Goal: Task Accomplishment & Management: Complete application form

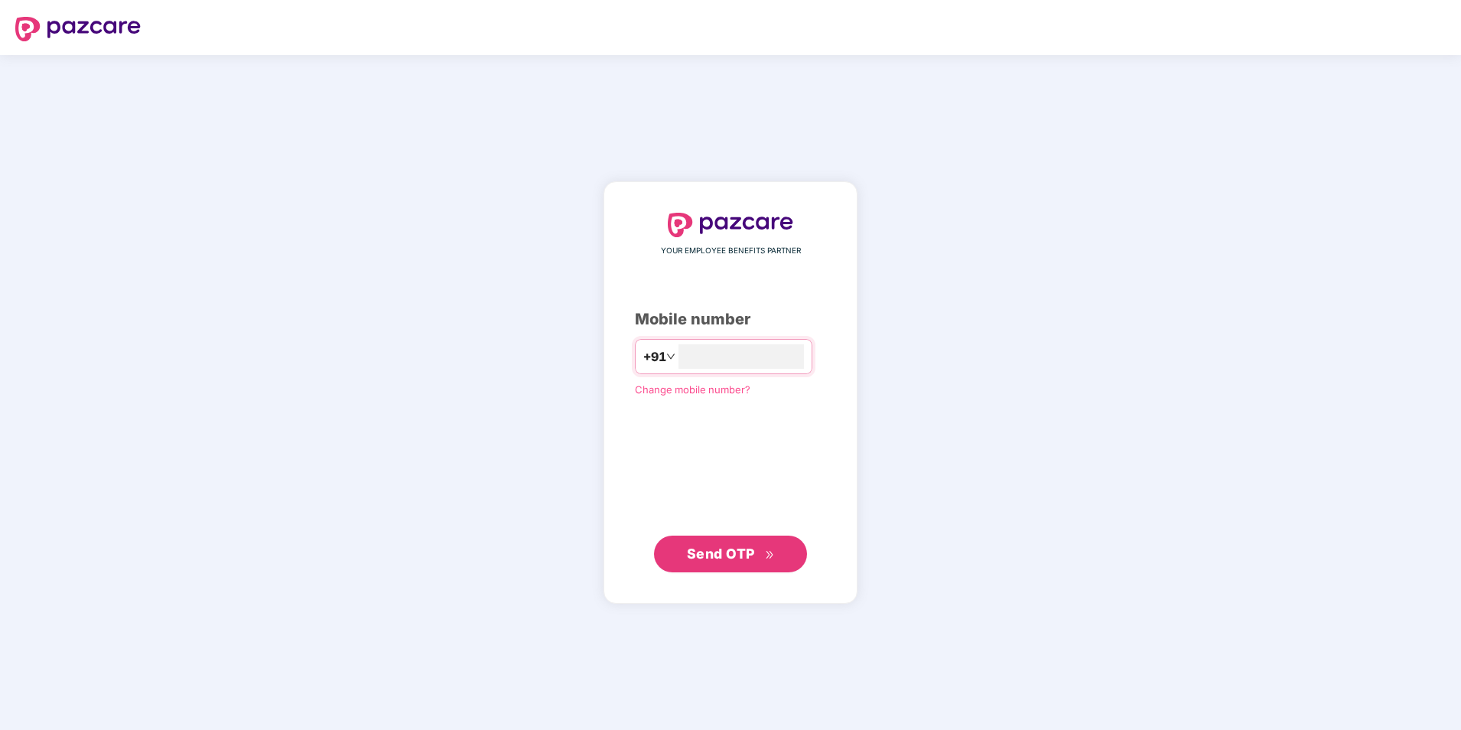
type input "**********"
click at [741, 543] on span "Send OTP" at bounding box center [731, 552] width 88 height 21
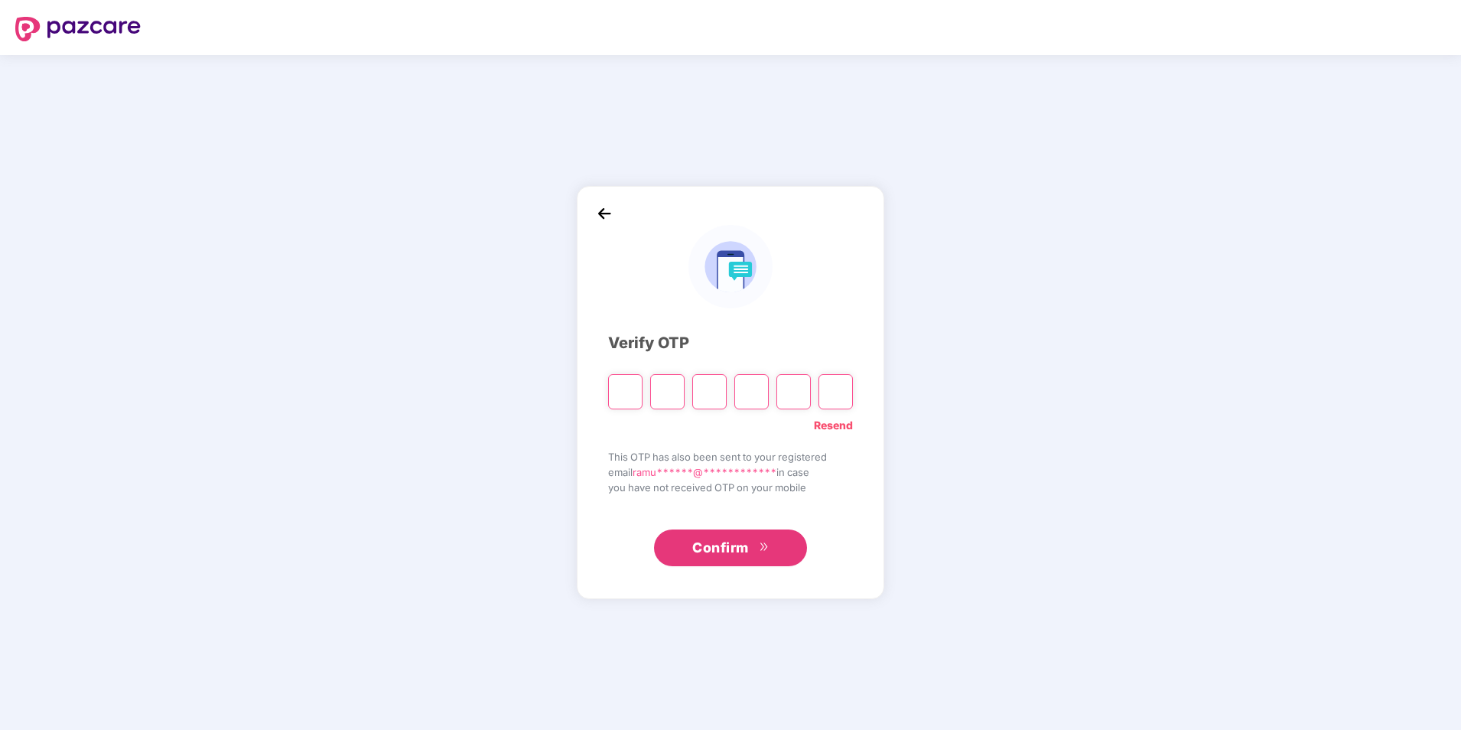
type input "*"
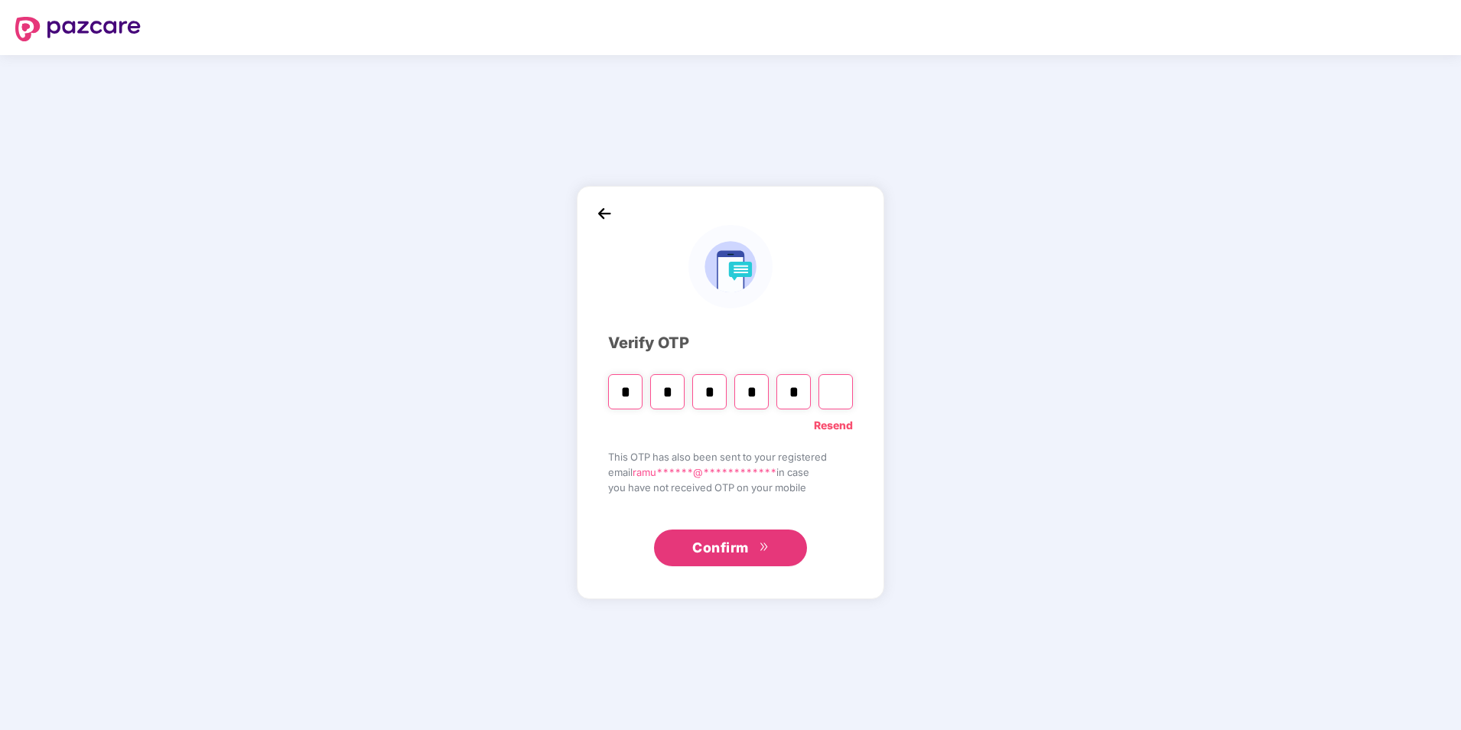
type input "*"
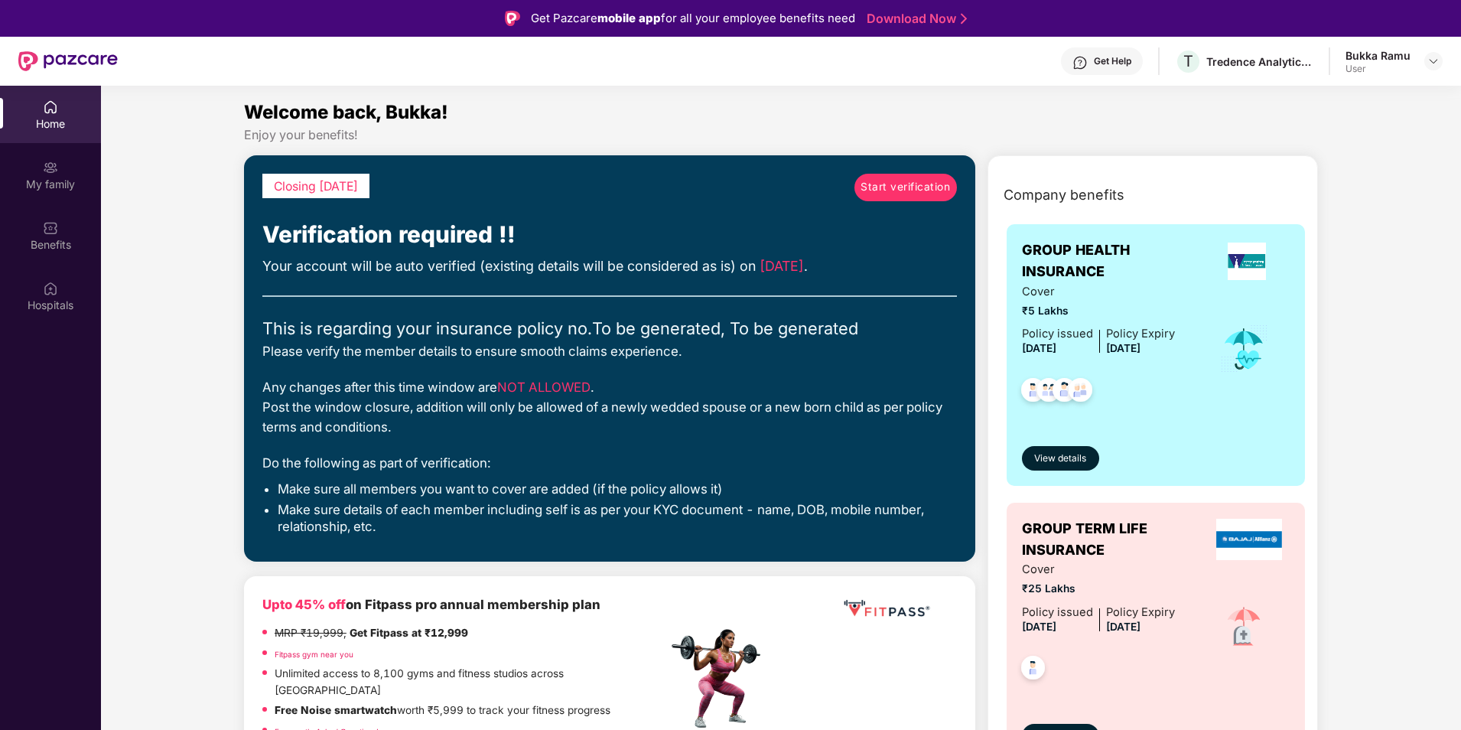
click at [910, 190] on span "Start verification" at bounding box center [904, 187] width 89 height 17
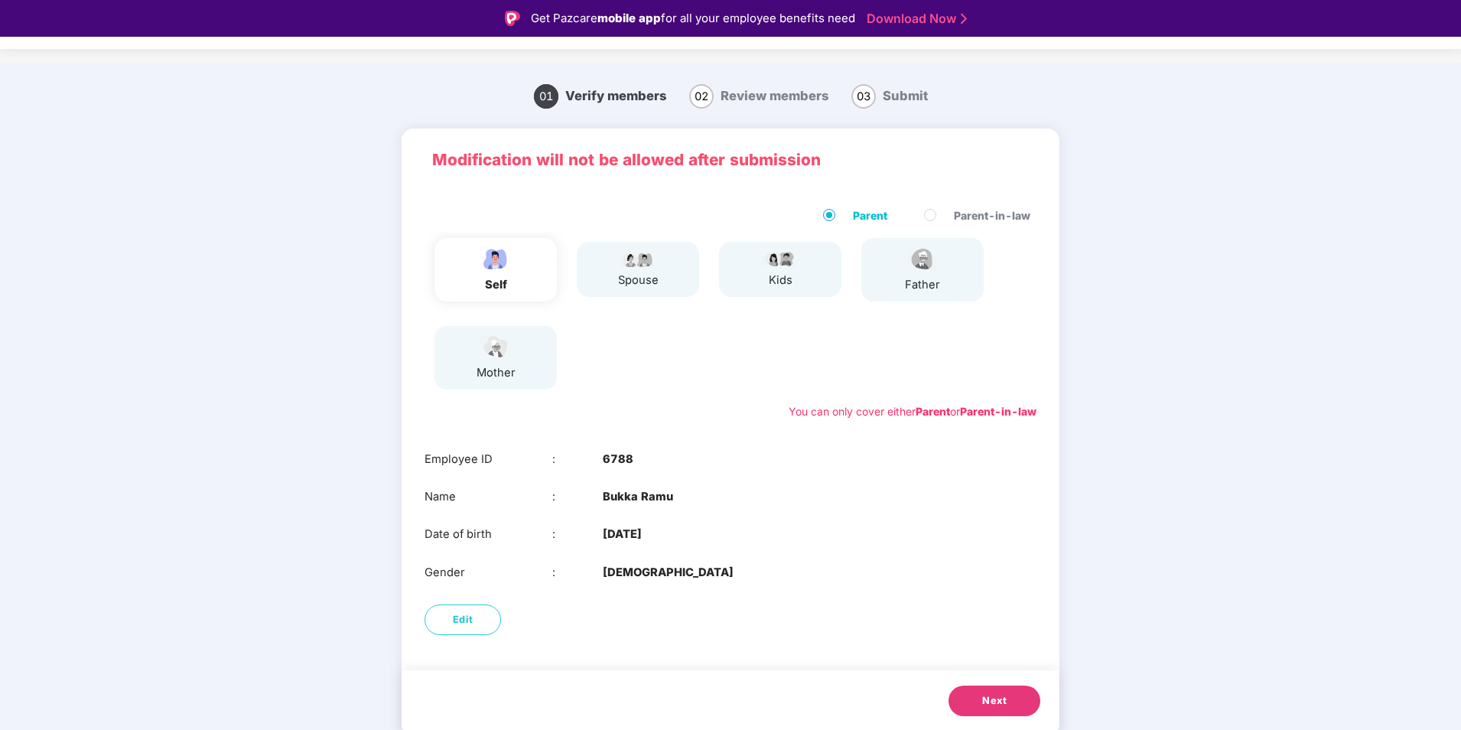
scroll to position [37, 0]
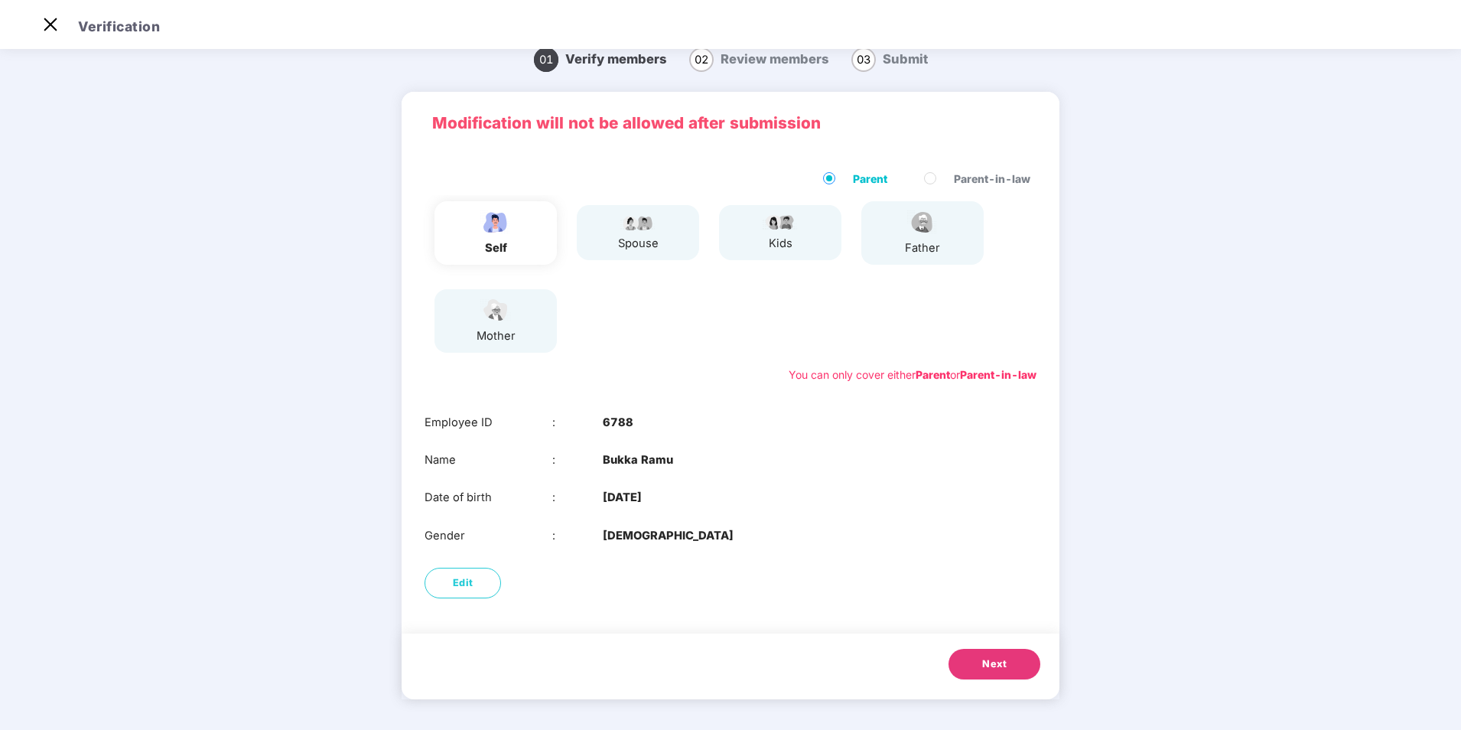
click at [979, 657] on button "Next" at bounding box center [994, 664] width 92 height 31
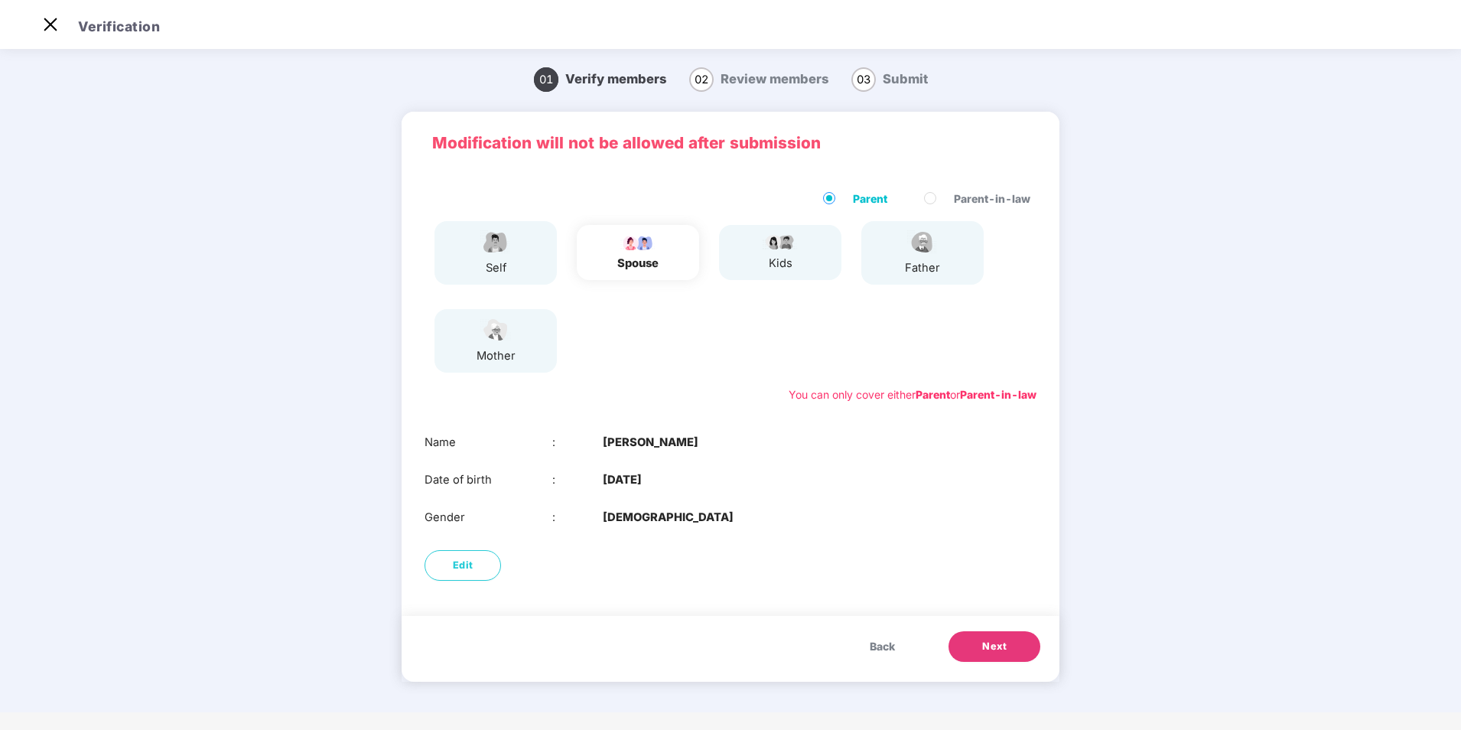
click at [976, 651] on button "Next" at bounding box center [994, 646] width 92 height 31
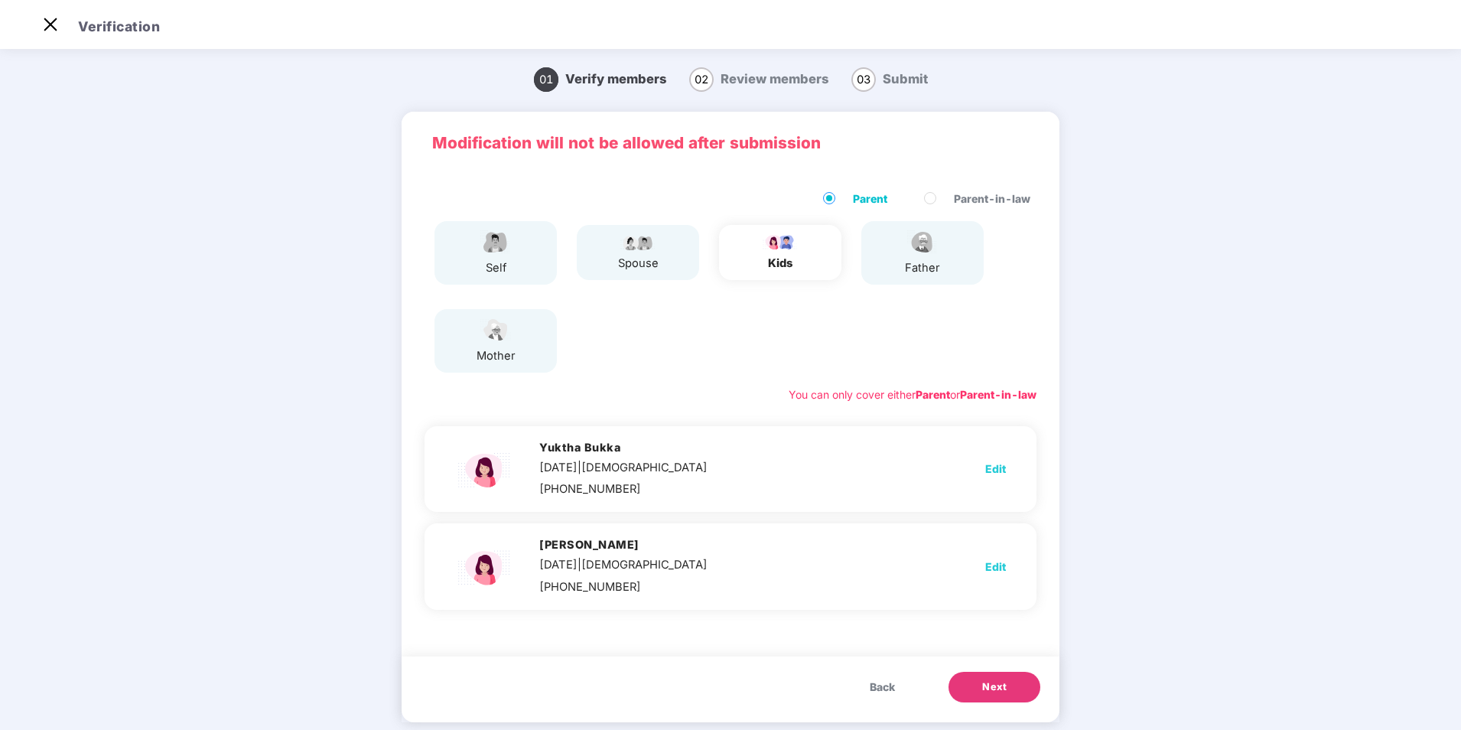
click at [994, 692] on span "Next" at bounding box center [994, 686] width 24 height 15
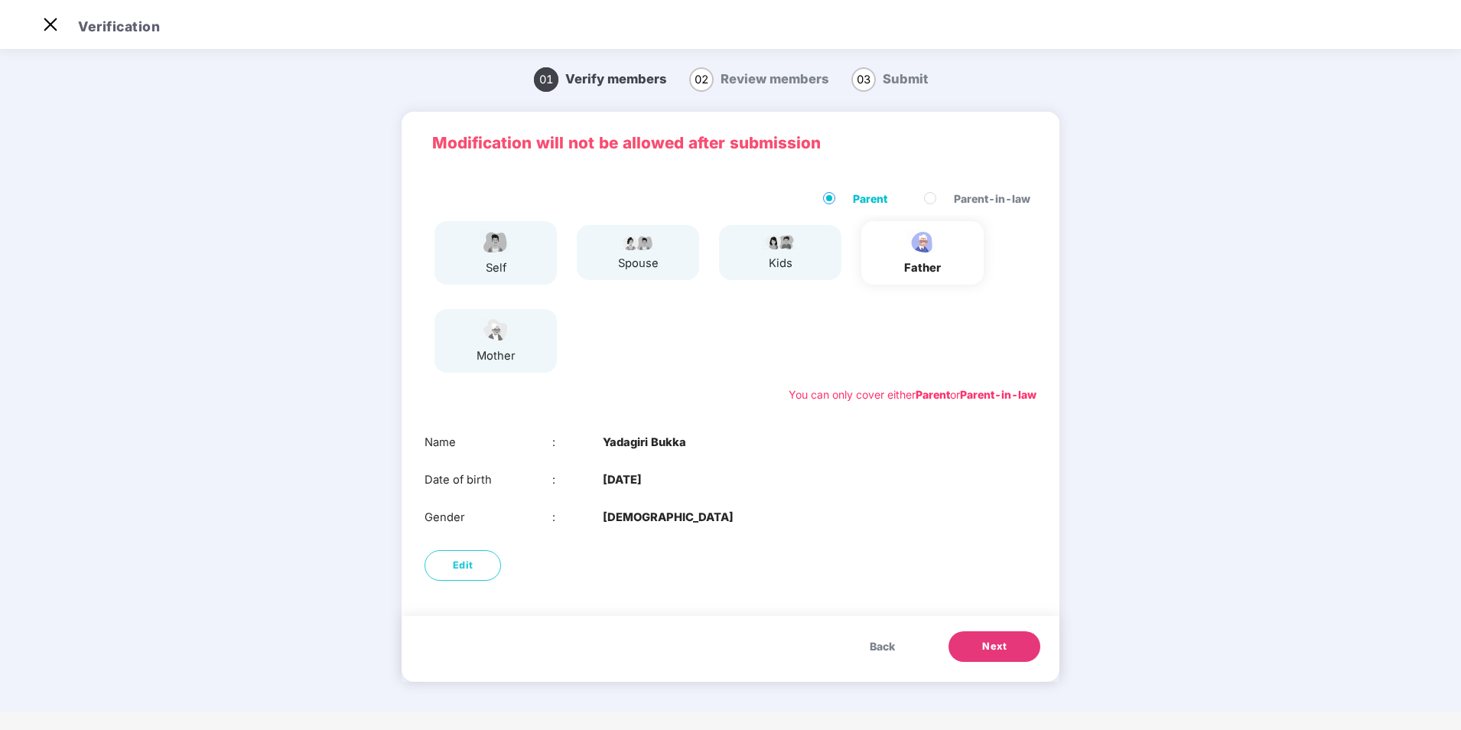
click at [989, 639] on span "Next" at bounding box center [994, 646] width 24 height 15
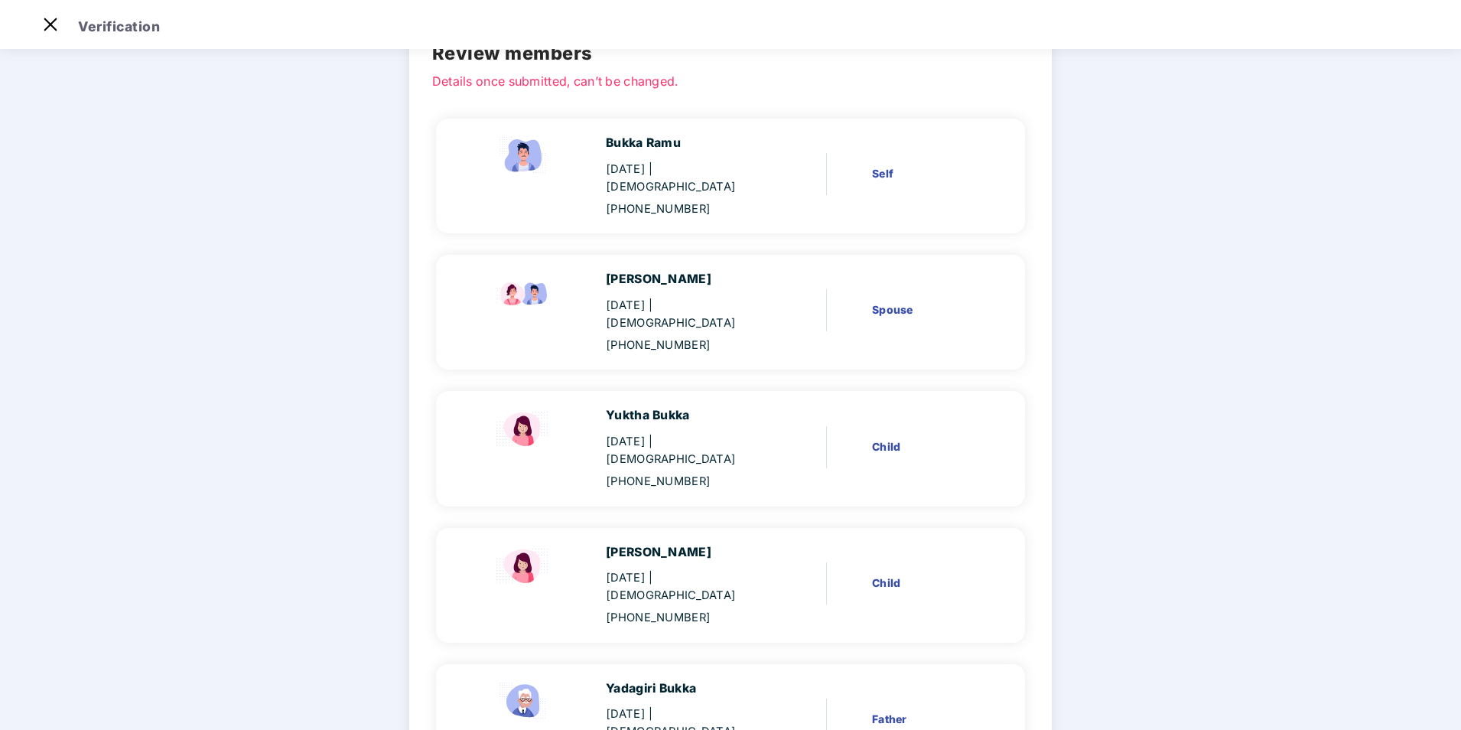
scroll to position [294, 0]
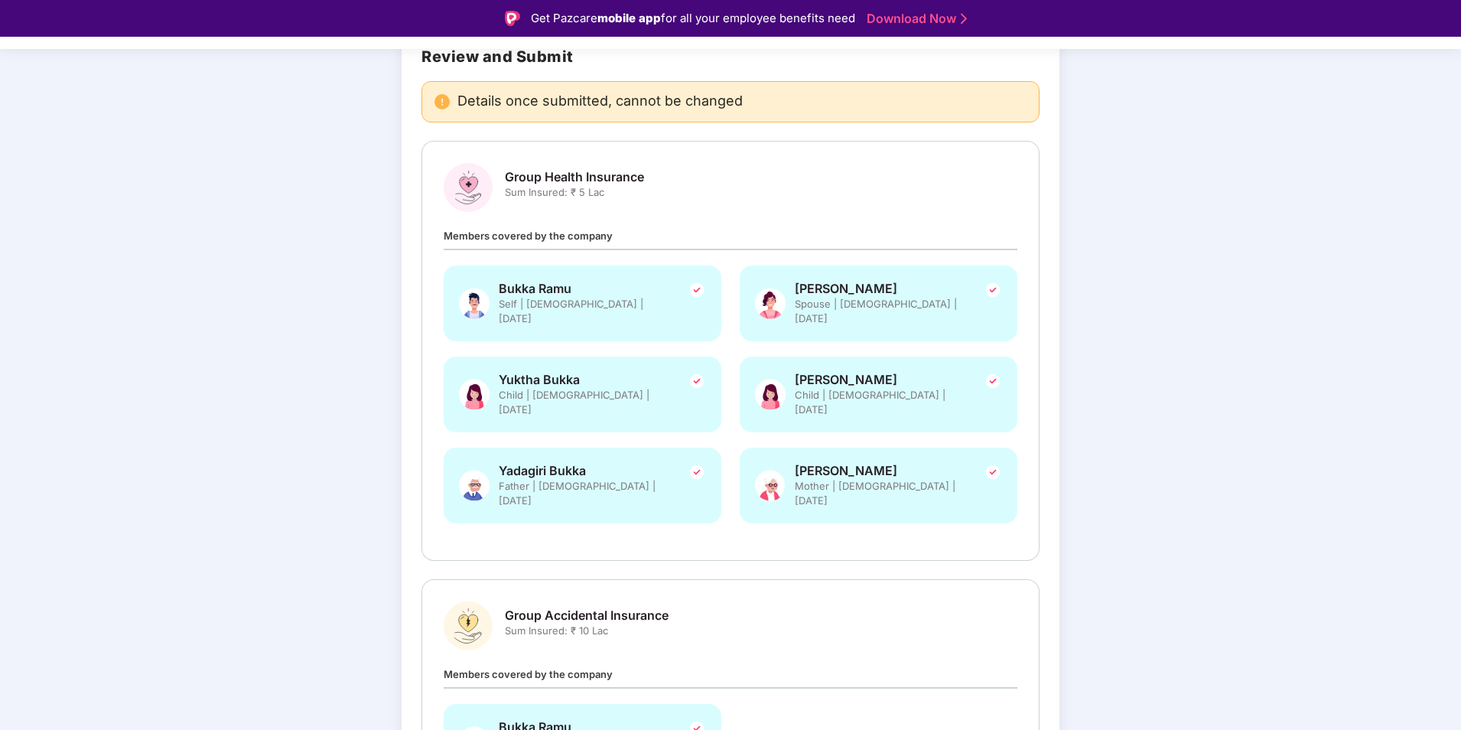
scroll to position [241, 0]
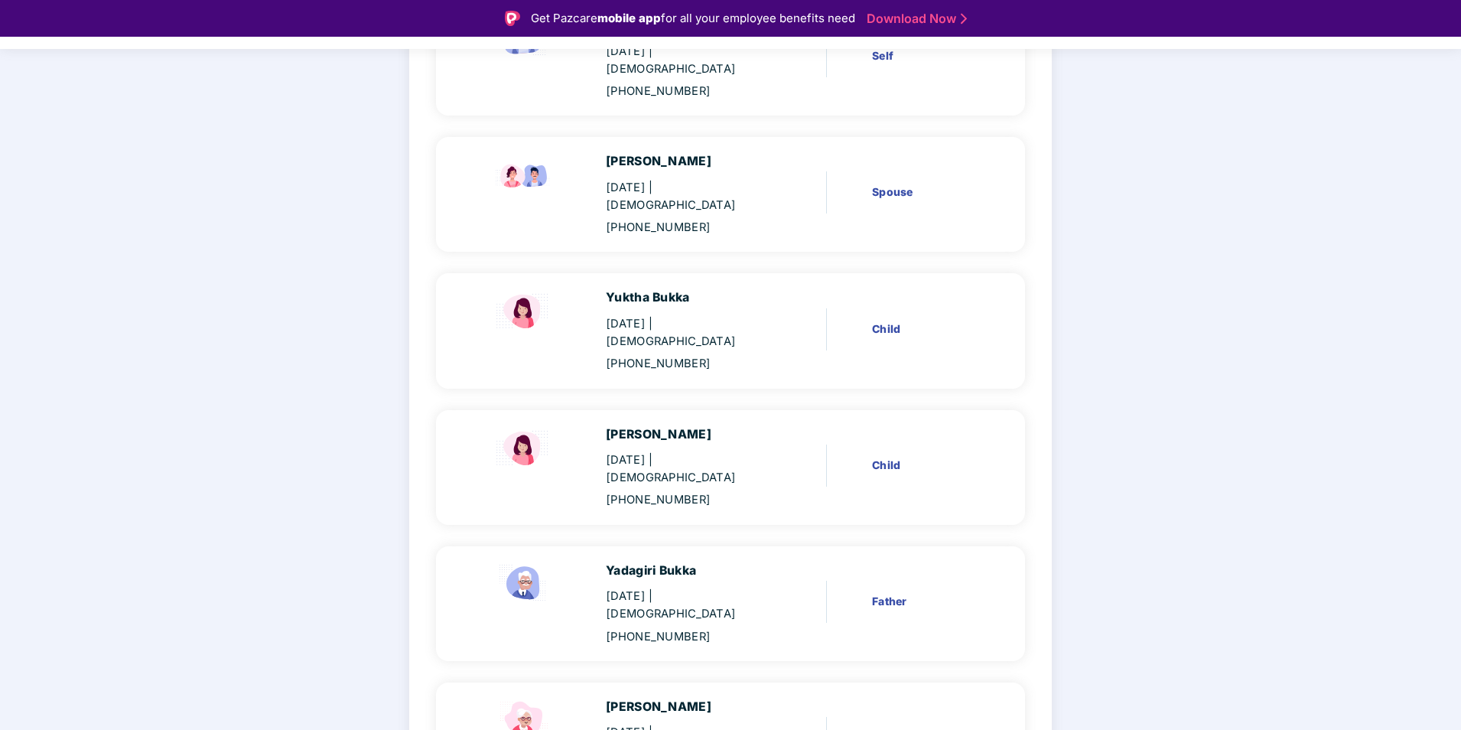
scroll to position [37, 0]
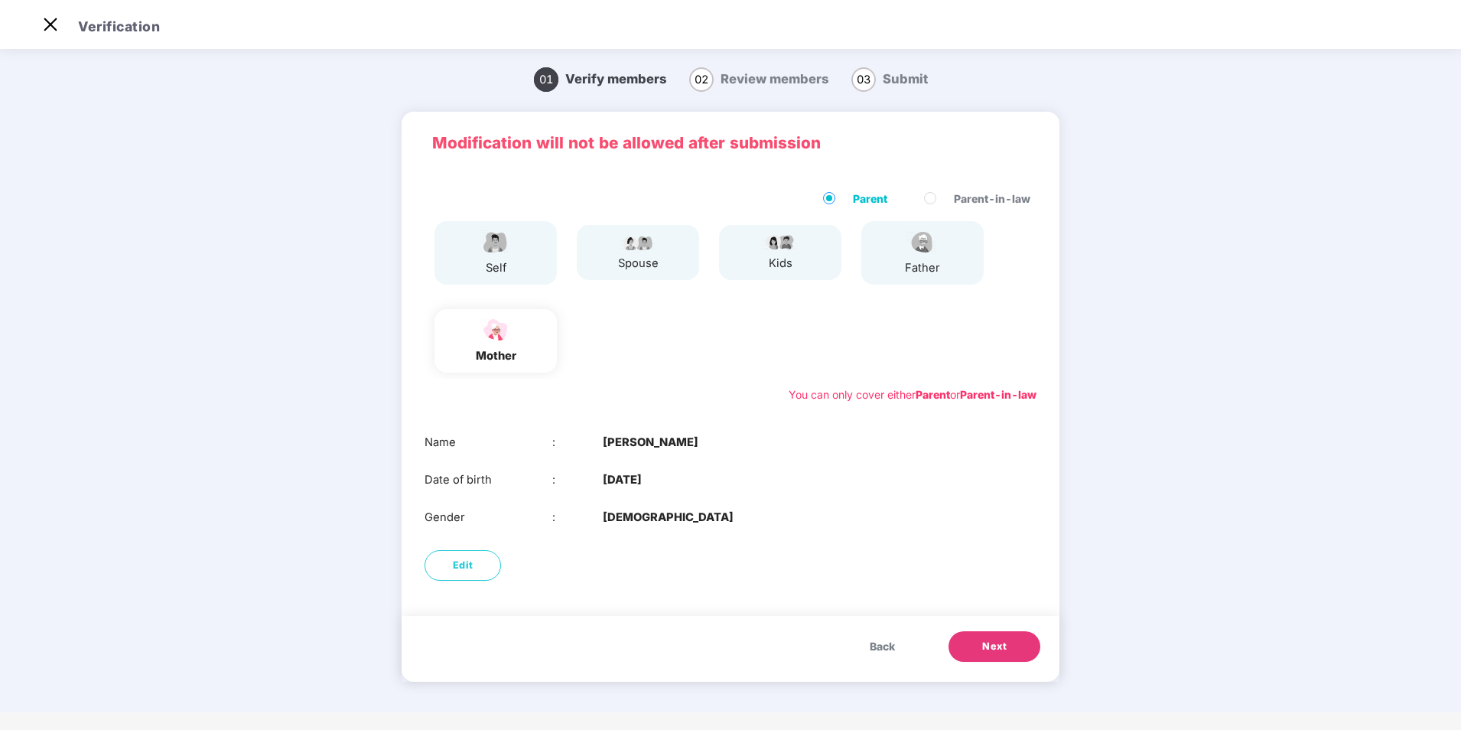
click at [886, 641] on span "Back" at bounding box center [882, 646] width 25 height 17
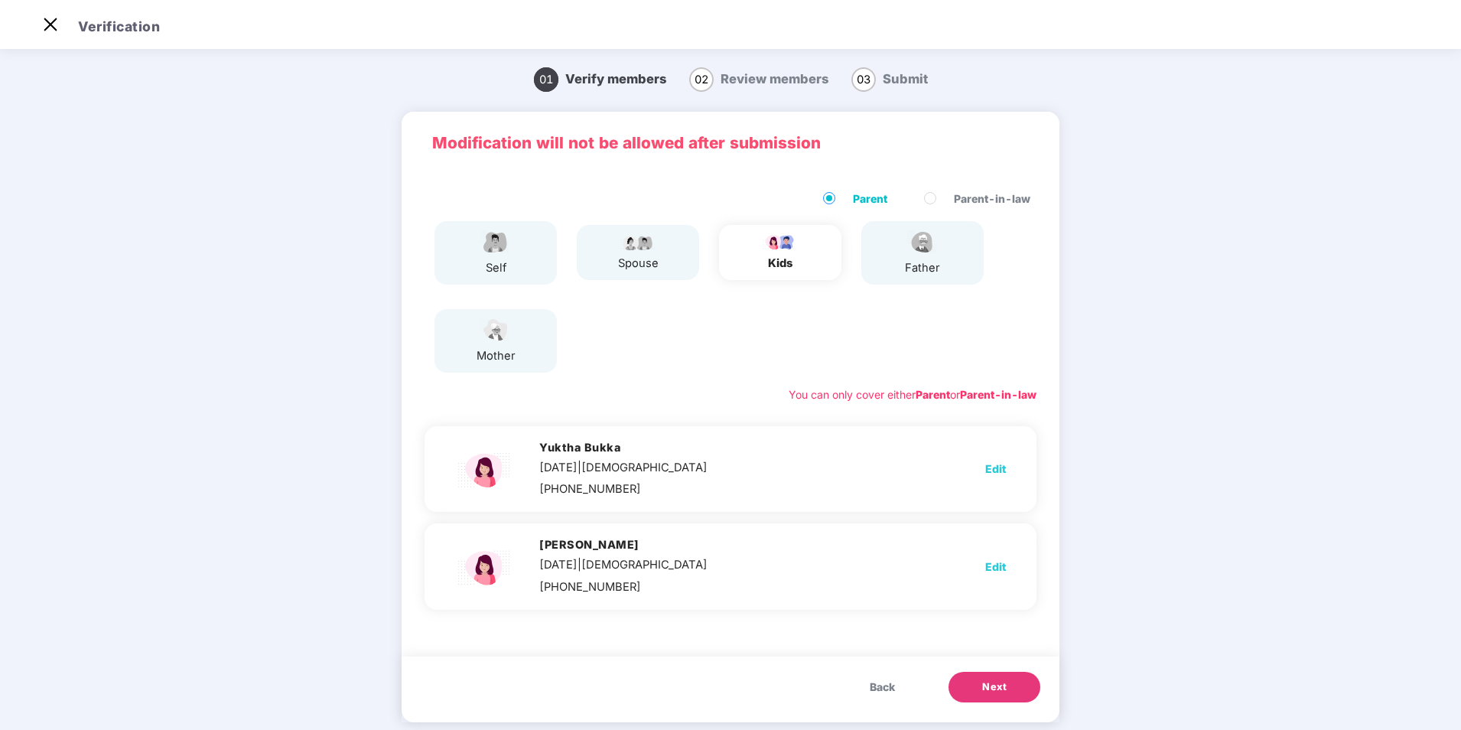
click at [886, 641] on div "Modification will not be allowed after submission Parent Parent-in-law self spo…" at bounding box center [731, 417] width 658 height 610
click at [882, 674] on button "Back" at bounding box center [882, 687] width 56 height 31
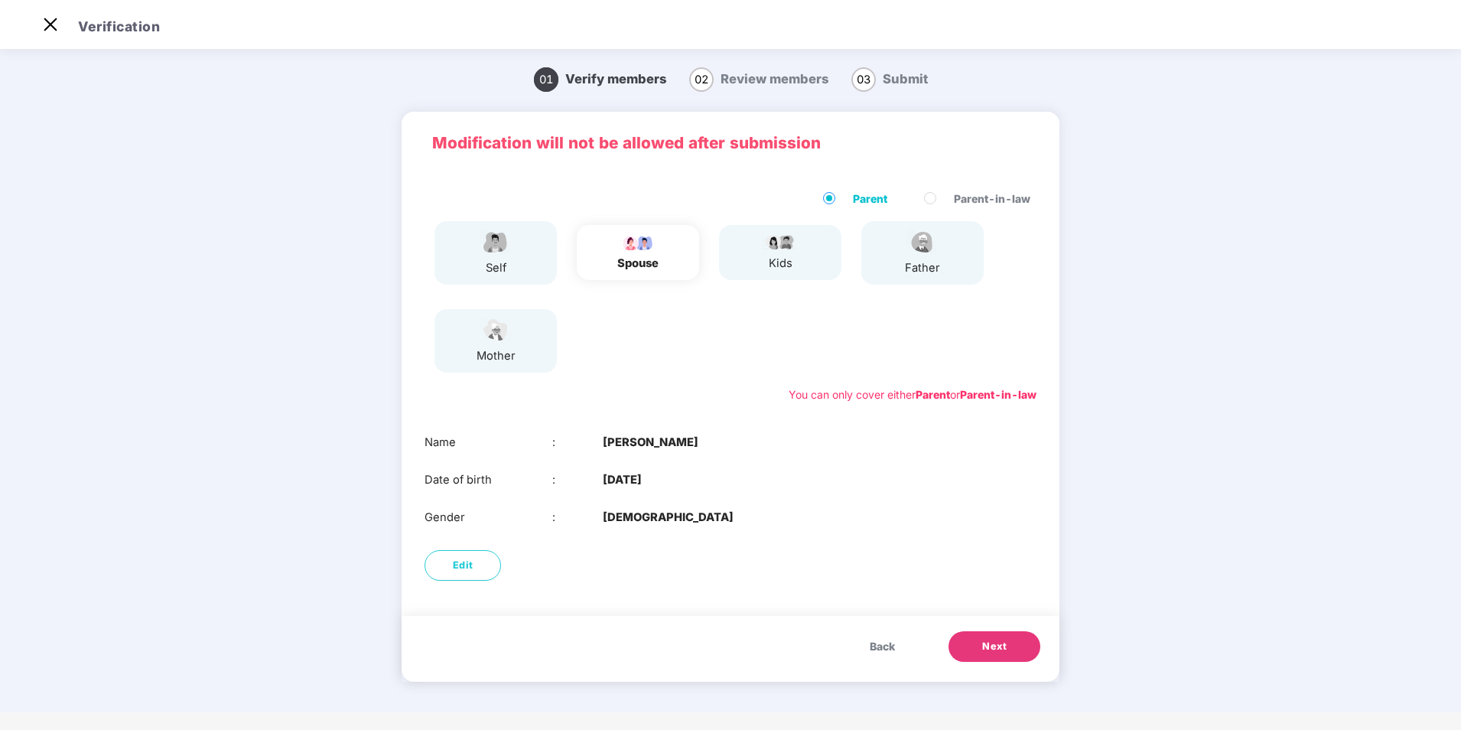
click at [873, 652] on span "Back" at bounding box center [882, 646] width 25 height 17
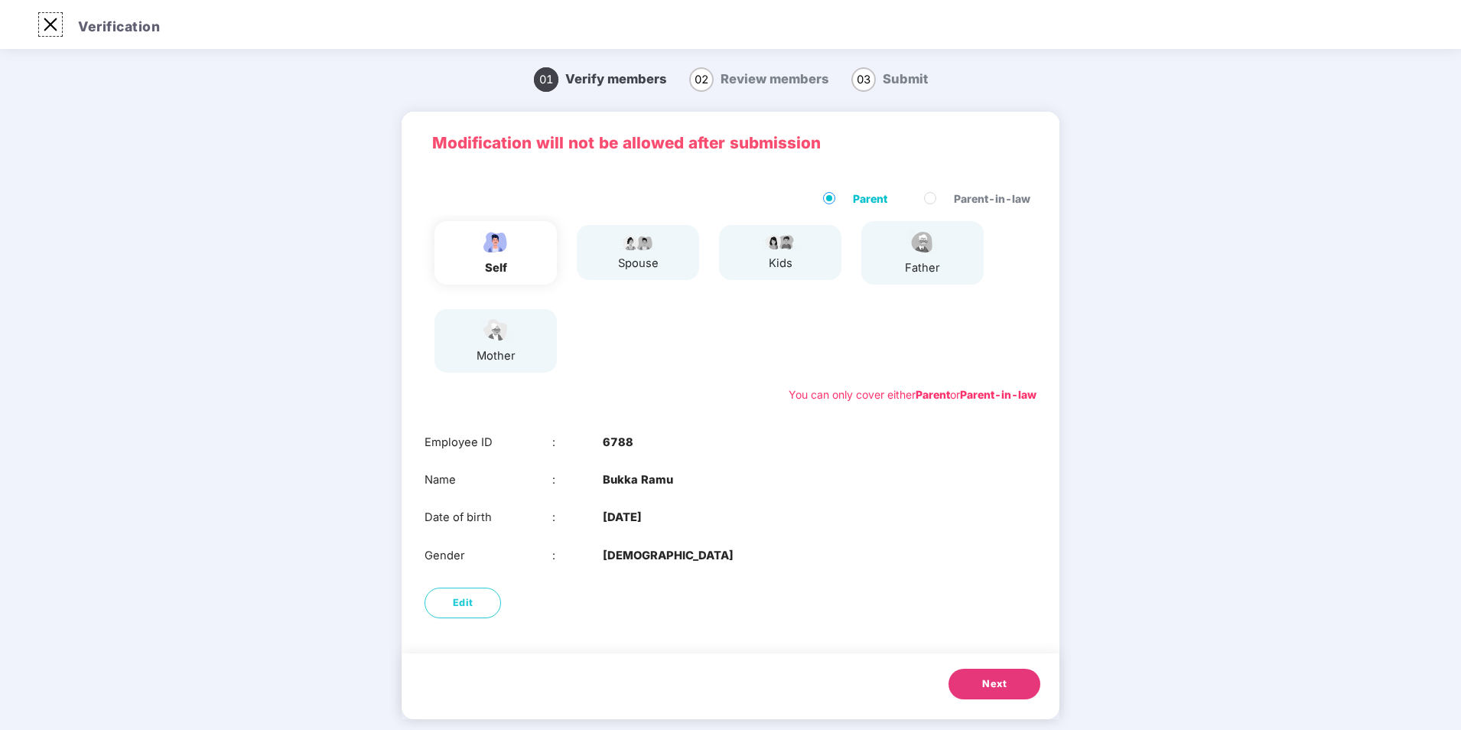
click at [56, 23] on img at bounding box center [50, 24] width 24 height 24
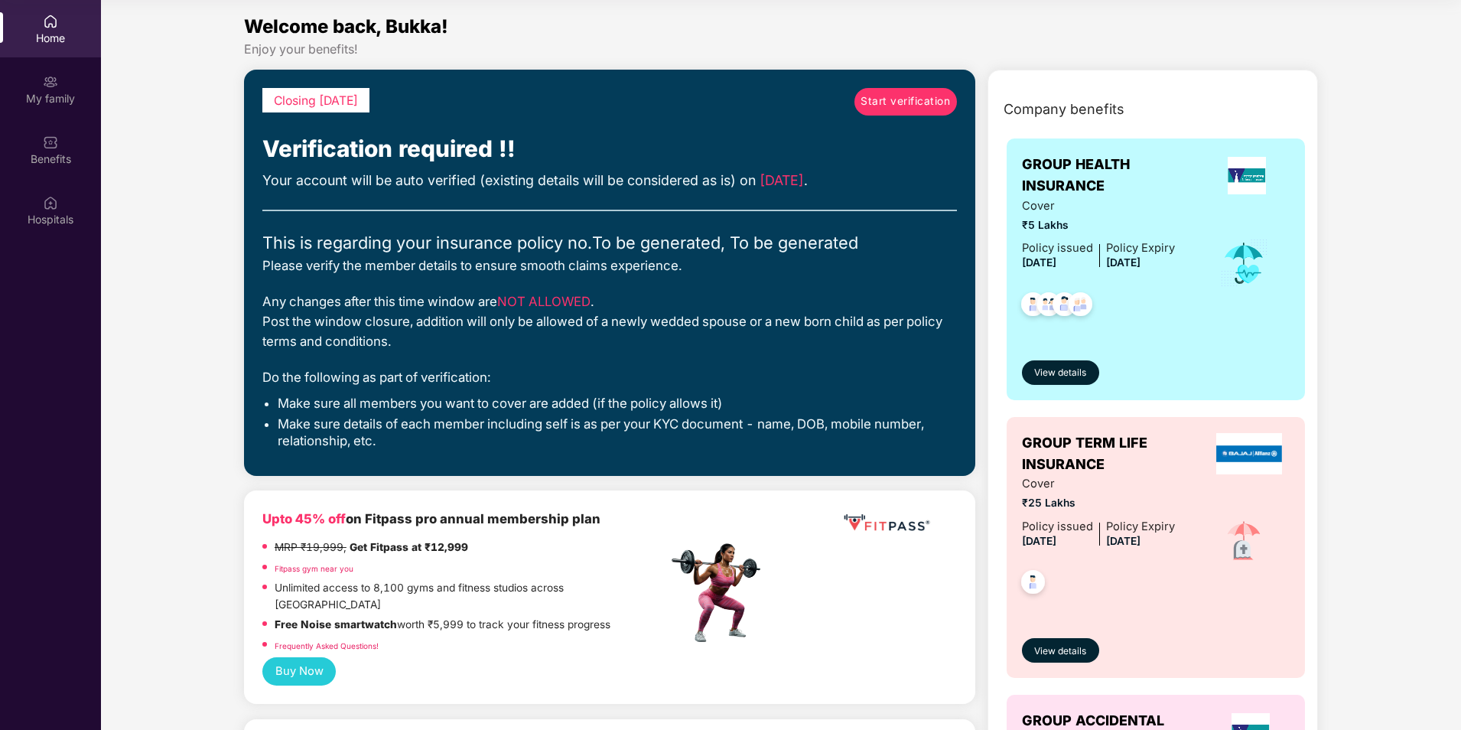
scroll to position [76, 0]
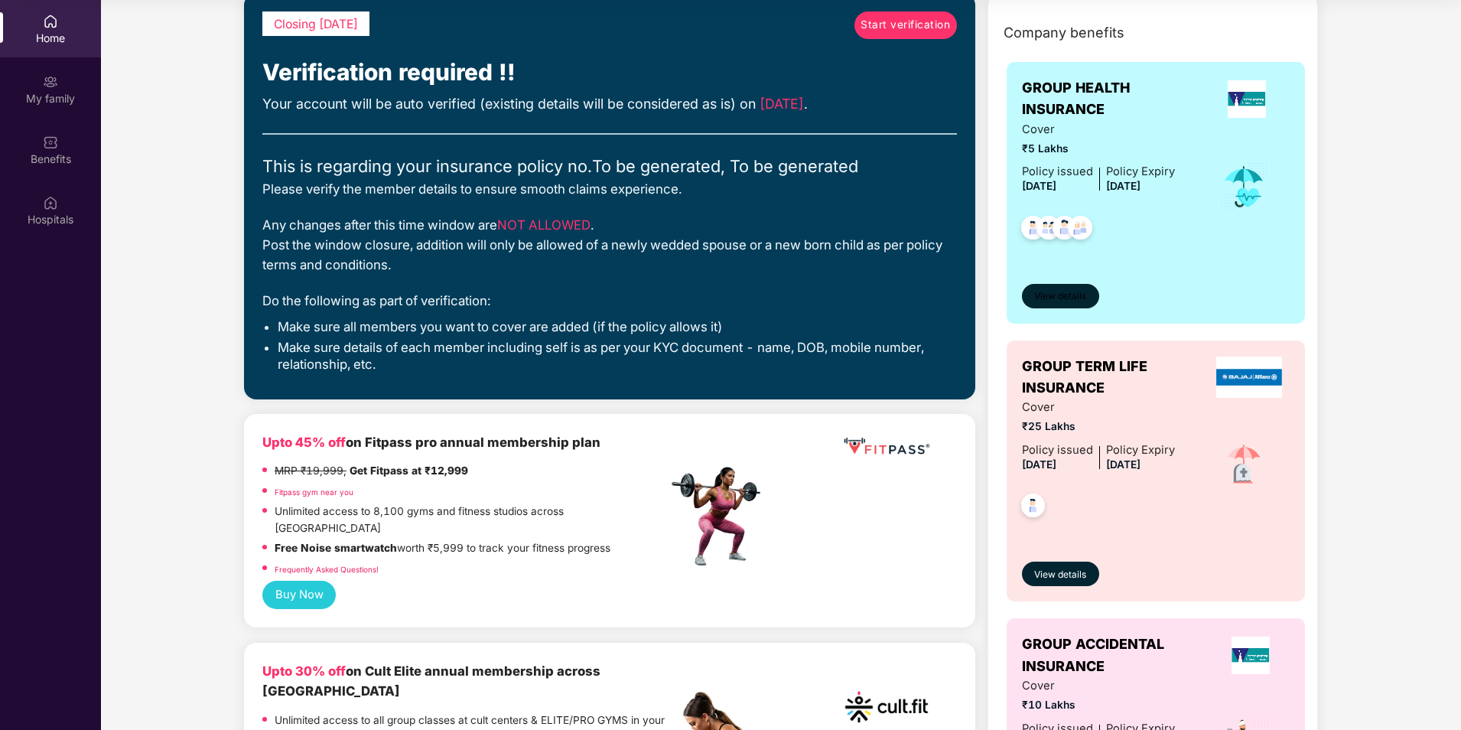
click at [1072, 296] on span "View details" at bounding box center [1060, 296] width 52 height 15
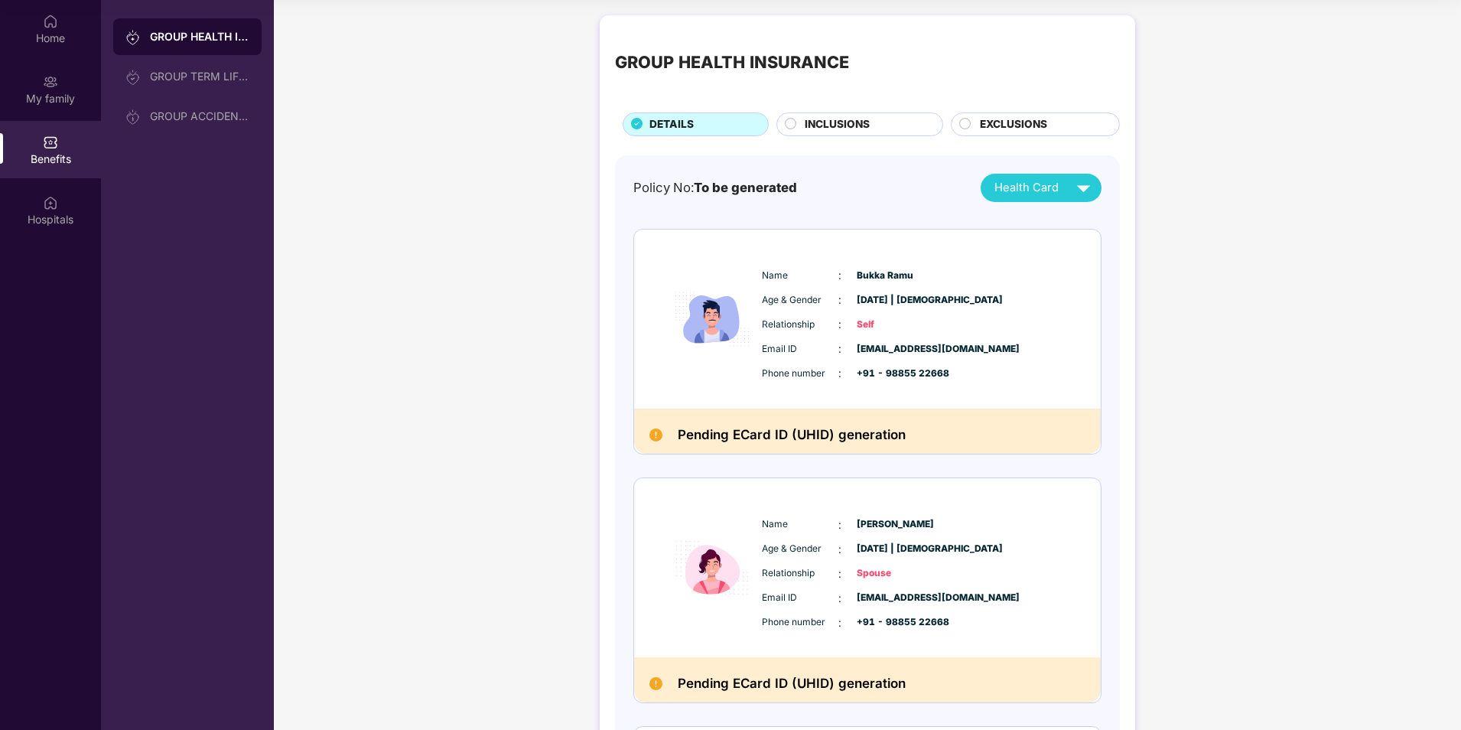
click at [848, 124] on span "INCLUSIONS" at bounding box center [837, 124] width 65 height 17
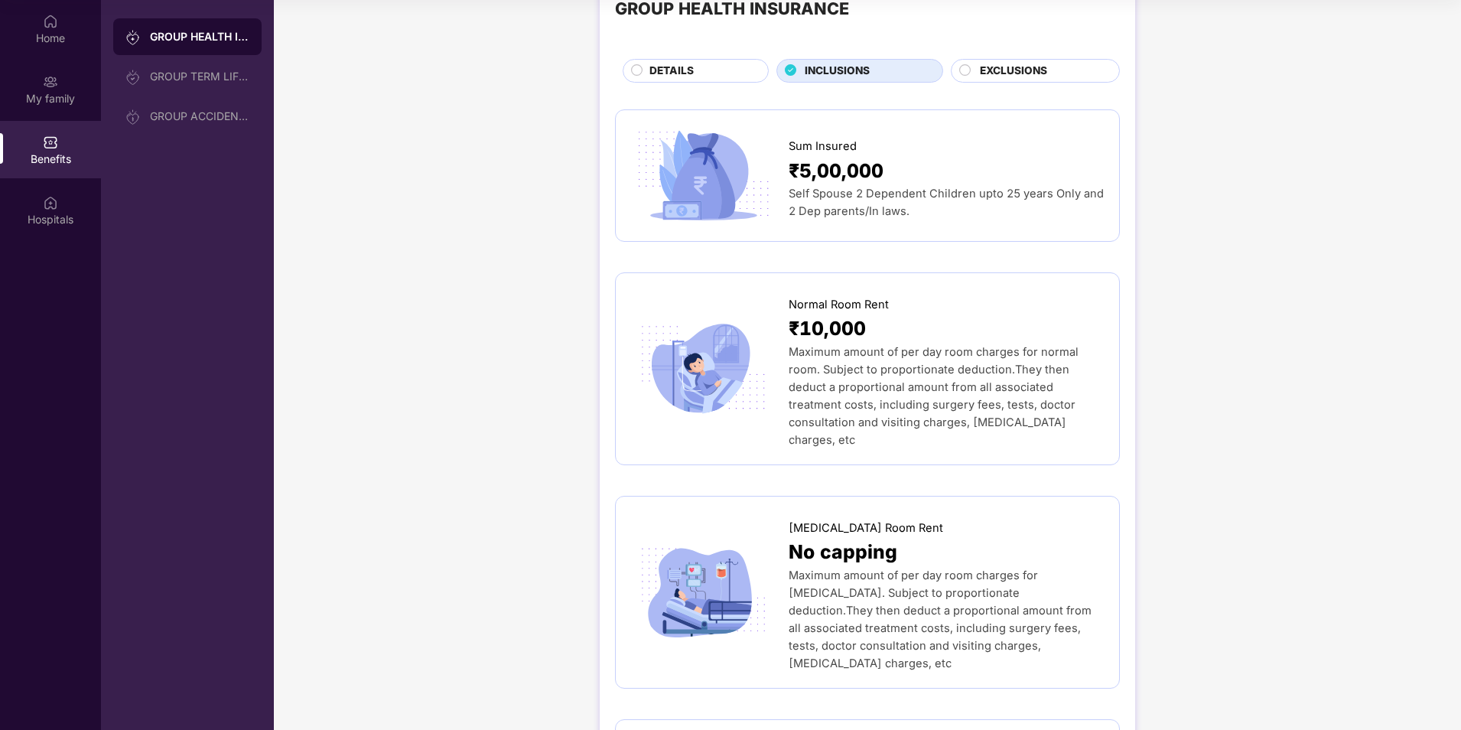
scroll to position [76, 0]
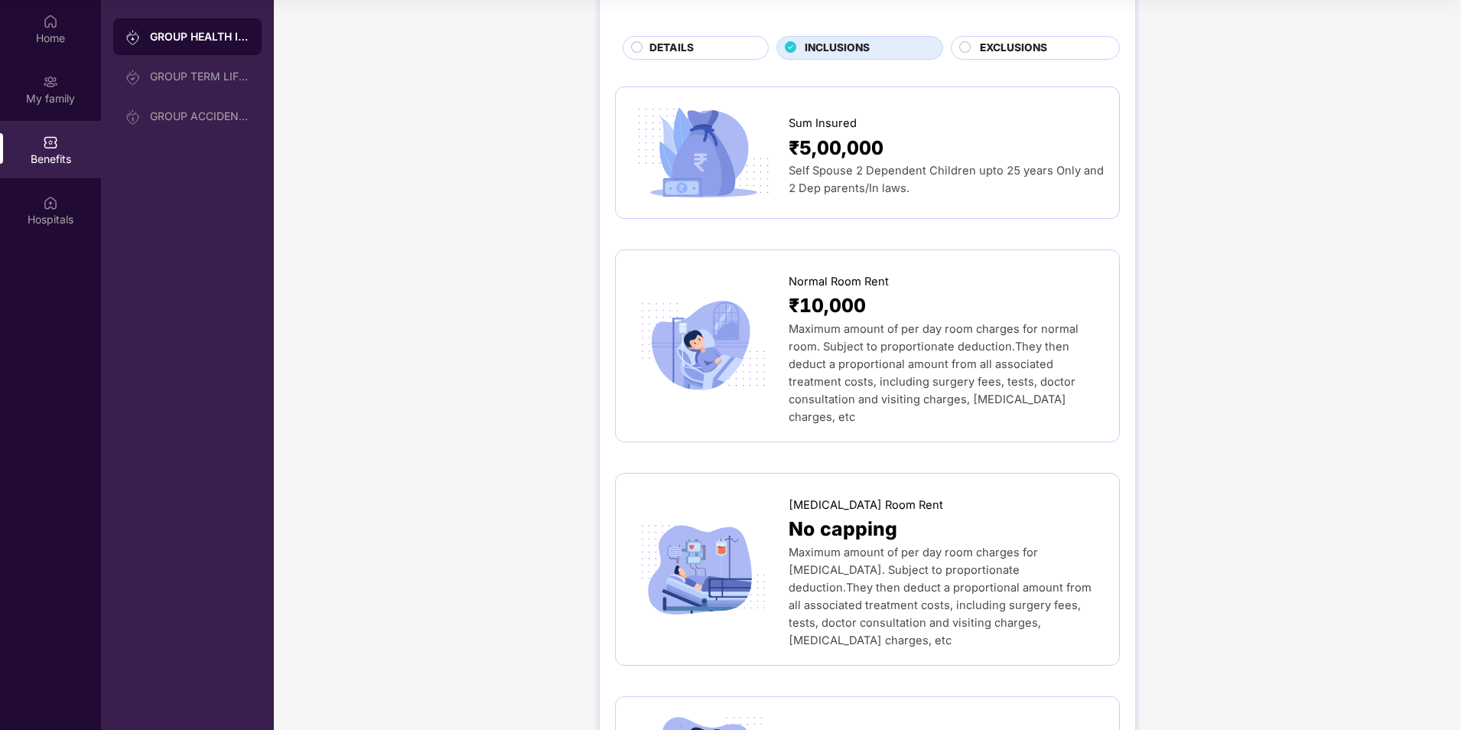
click at [1024, 50] on span "EXCLUSIONS" at bounding box center [1013, 48] width 67 height 17
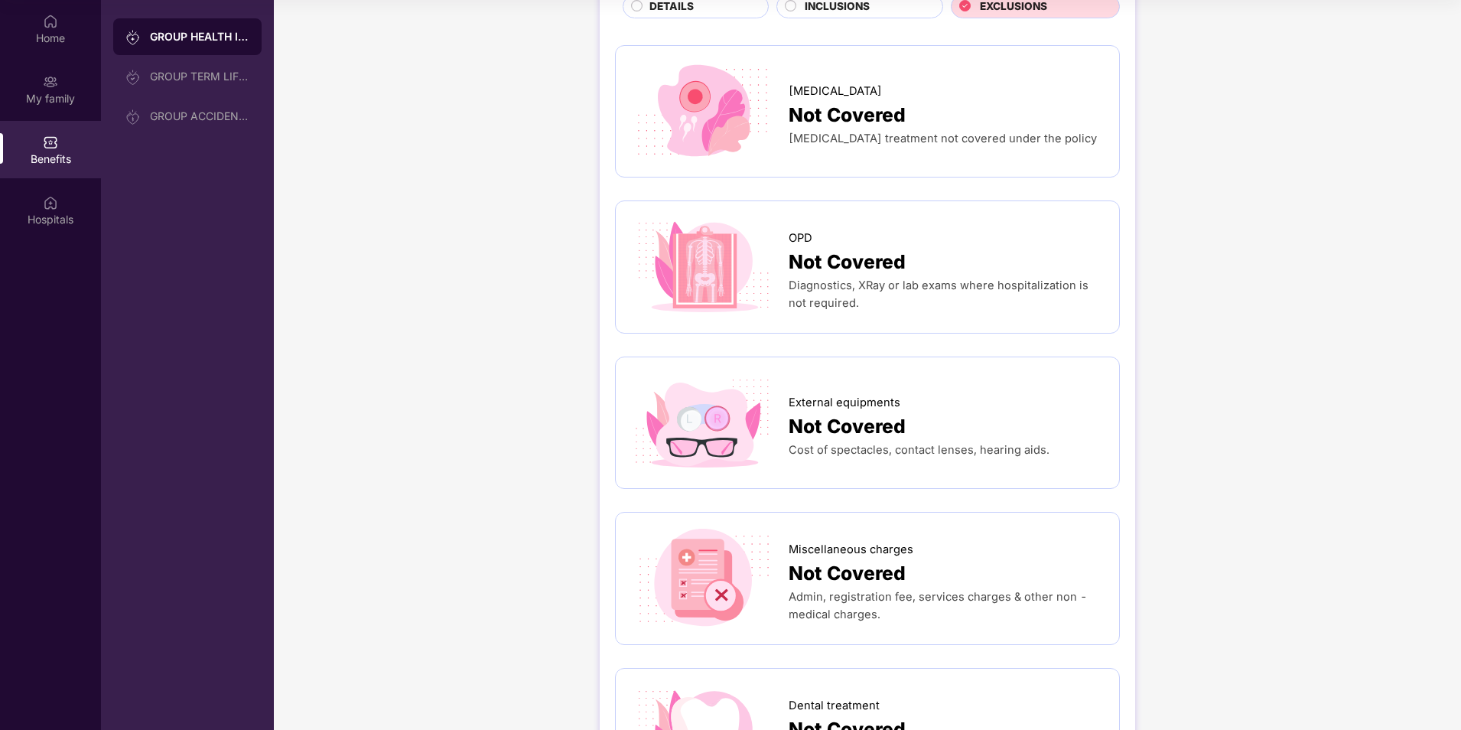
scroll to position [0, 0]
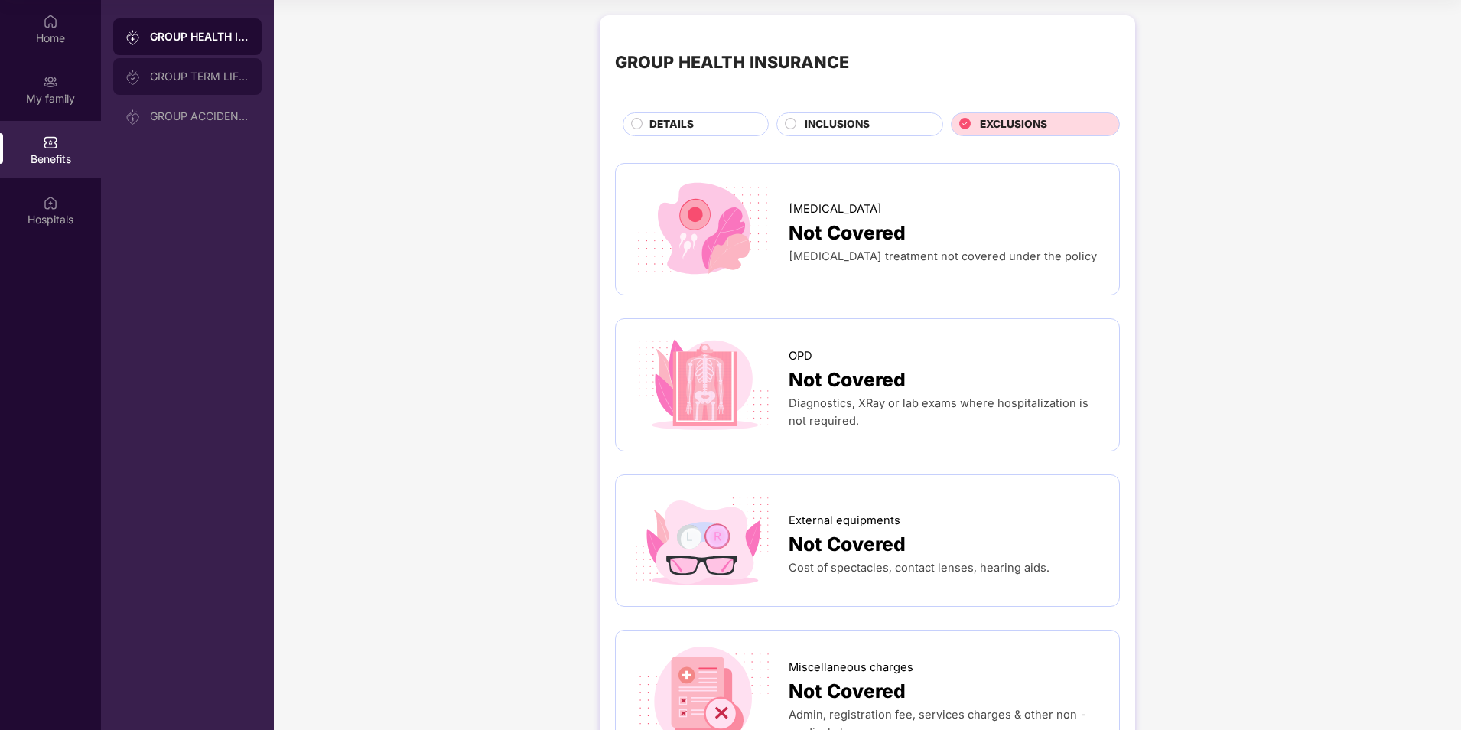
click at [186, 84] on div "GROUP TERM LIFE INSURANCE" at bounding box center [187, 76] width 148 height 37
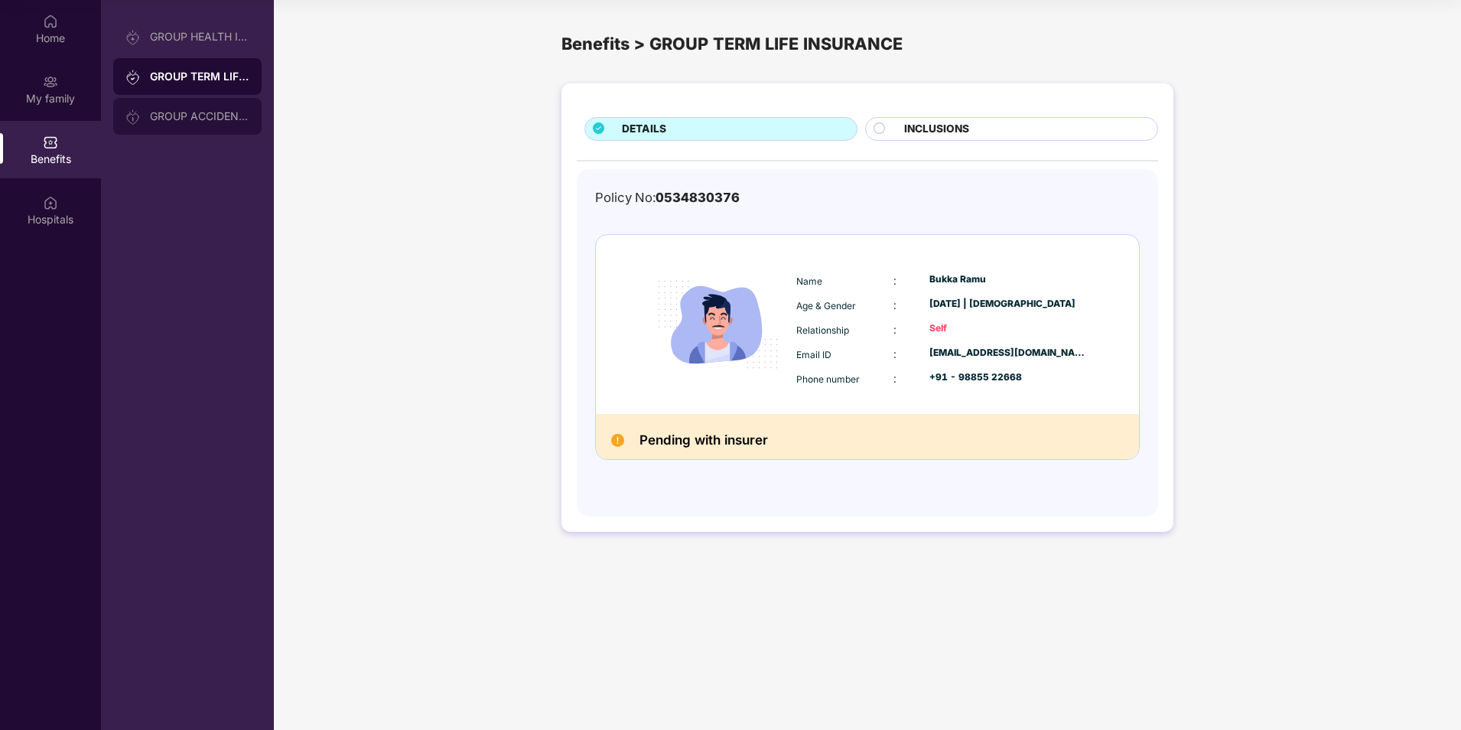
click at [189, 107] on div "GROUP ACCIDENTAL INSURANCE" at bounding box center [187, 116] width 148 height 37
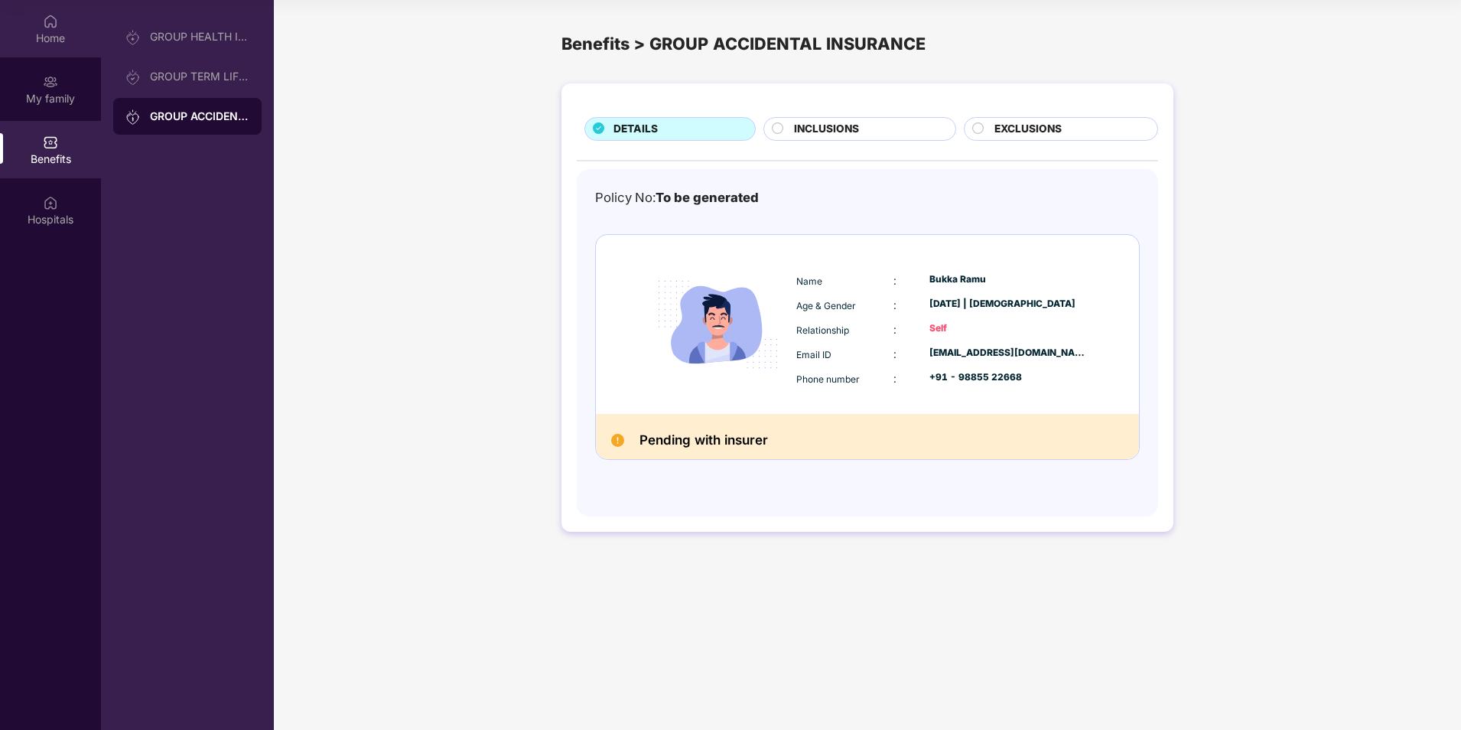
click at [41, 35] on div "Home" at bounding box center [50, 38] width 101 height 15
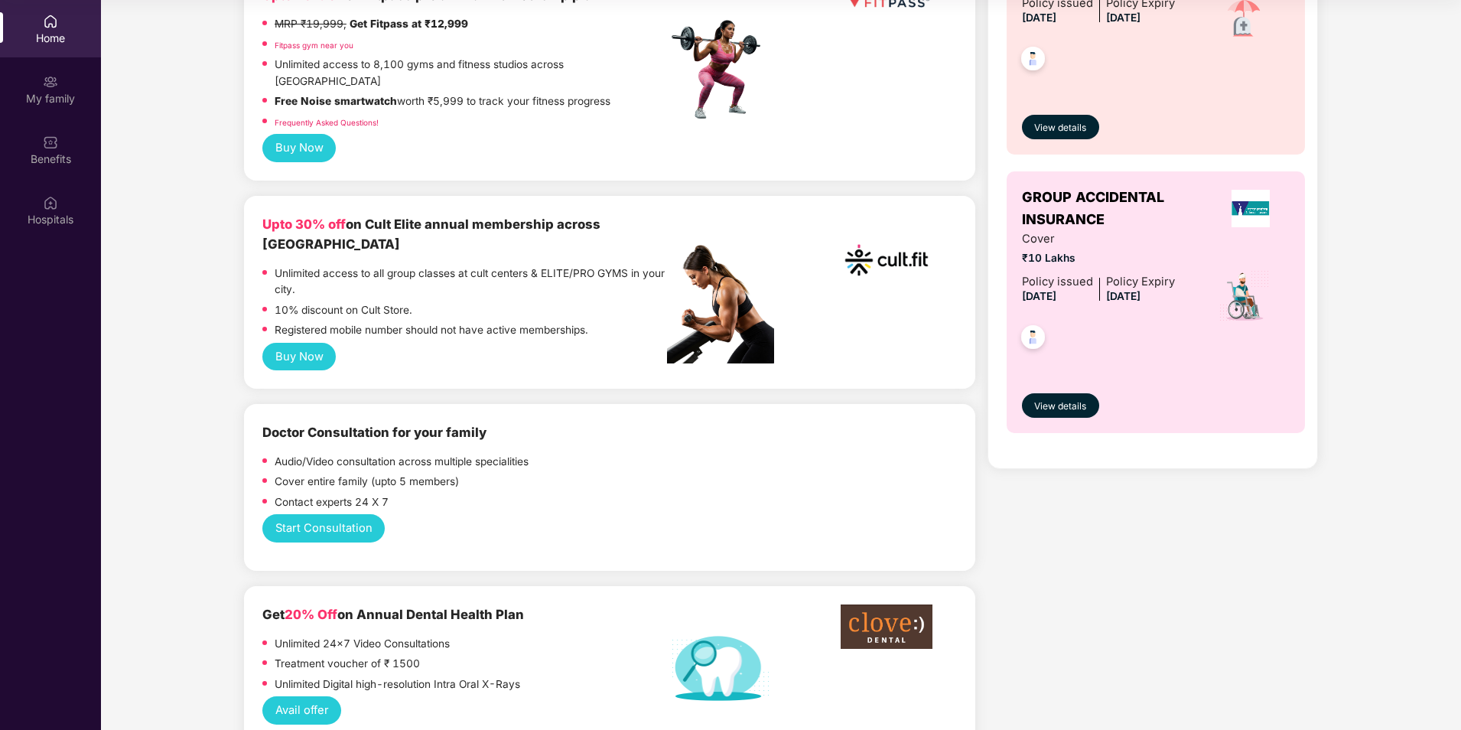
scroll to position [535, 0]
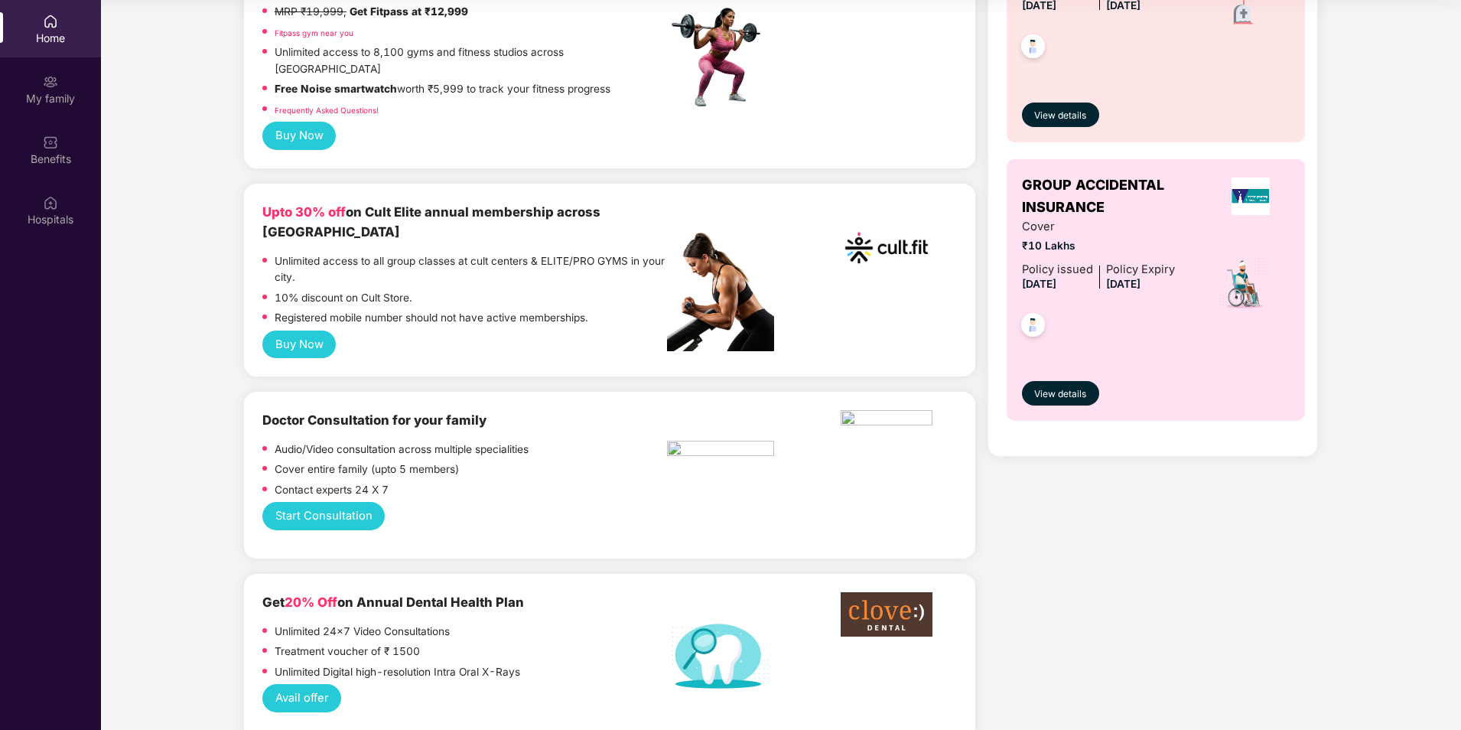
click at [320, 330] on button "Buy Now" at bounding box center [298, 344] width 73 height 28
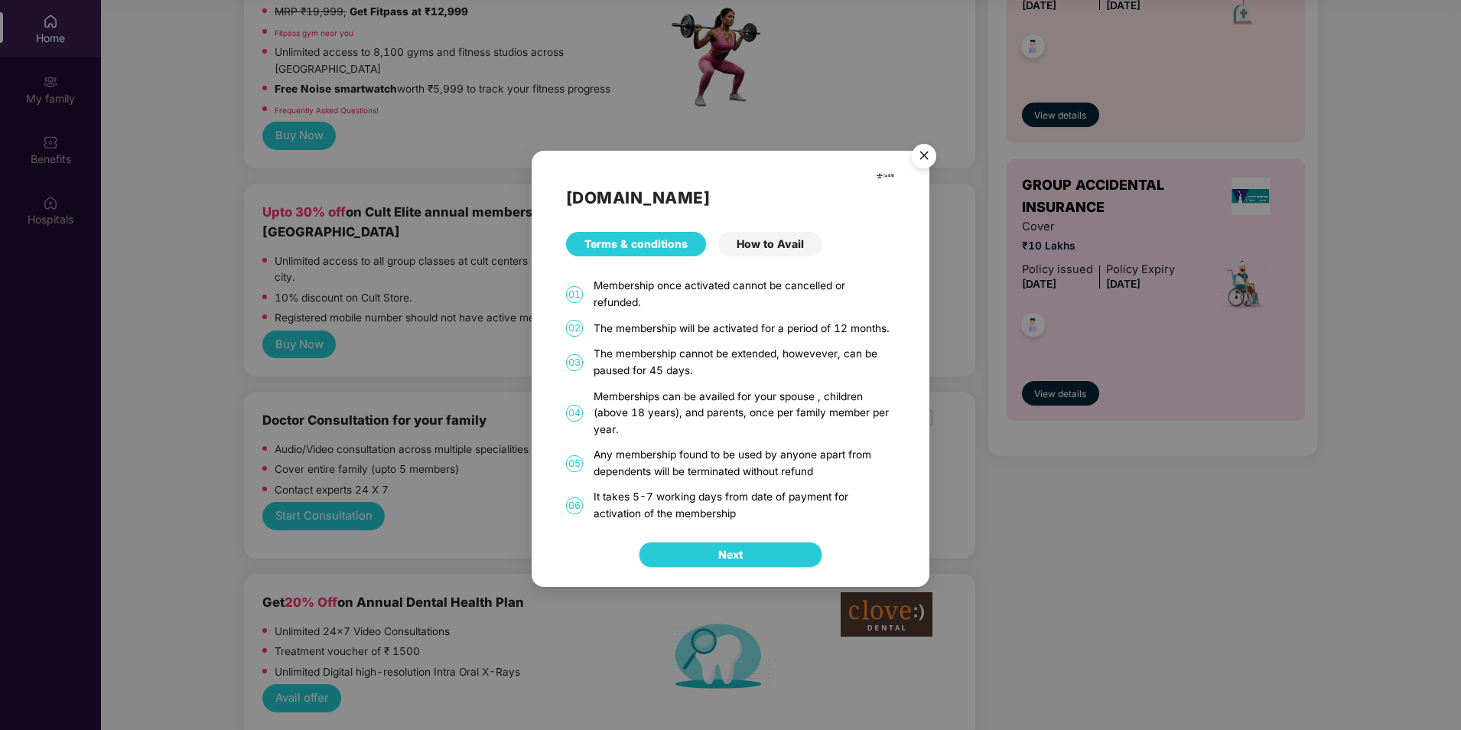
click at [750, 555] on button "Next" at bounding box center [731, 555] width 184 height 26
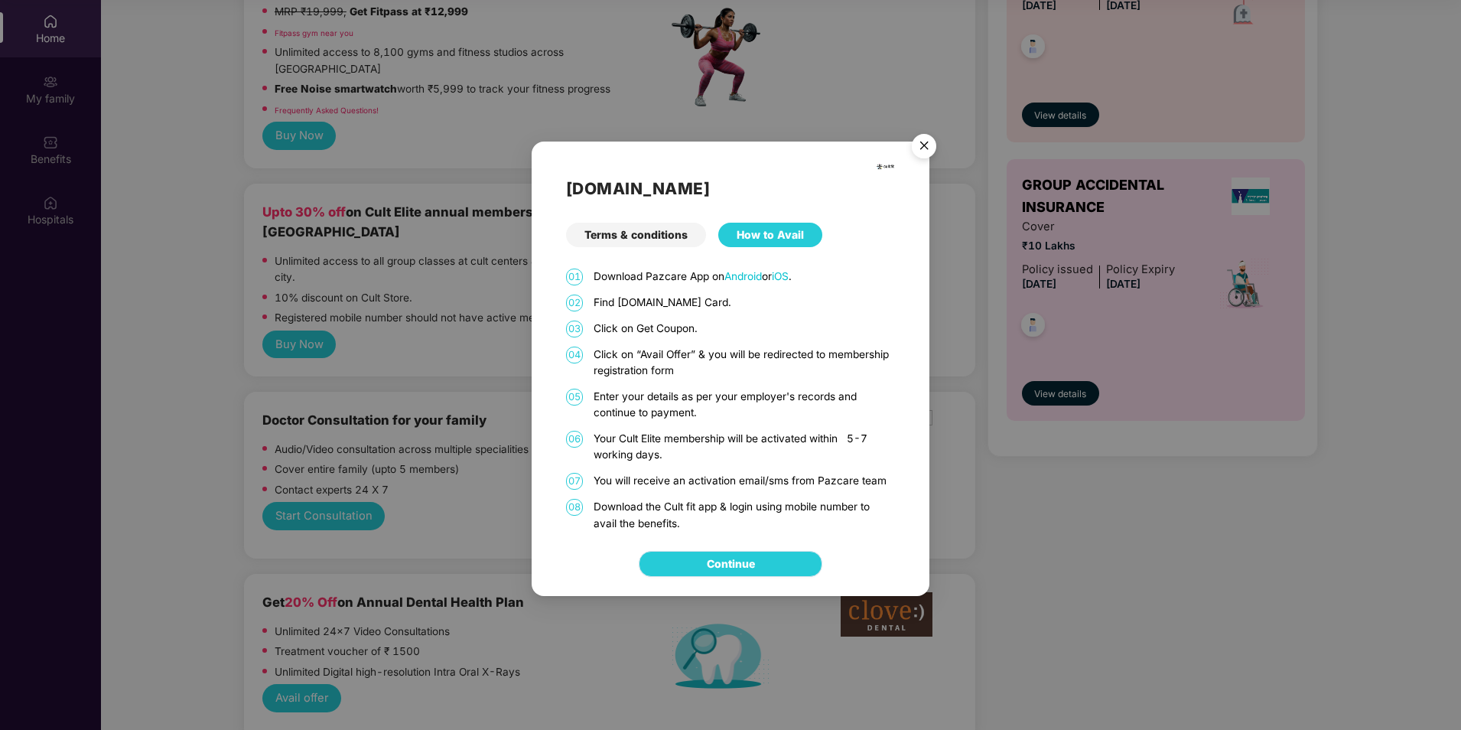
click at [750, 555] on link "Continue" at bounding box center [731, 563] width 48 height 17
click at [925, 151] on img "Close" at bounding box center [924, 148] width 43 height 43
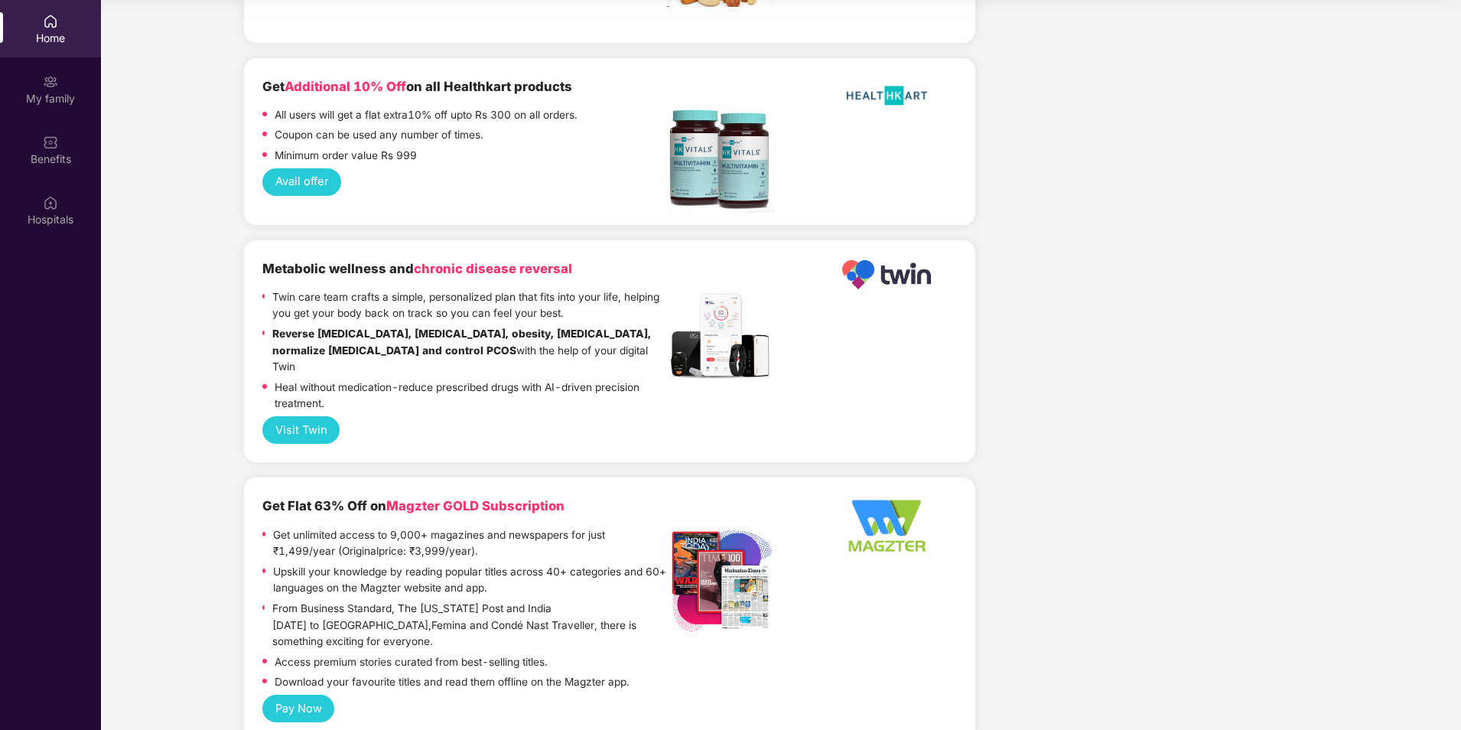
scroll to position [3275, 0]
